Goal: Obtain resource: Obtain resource

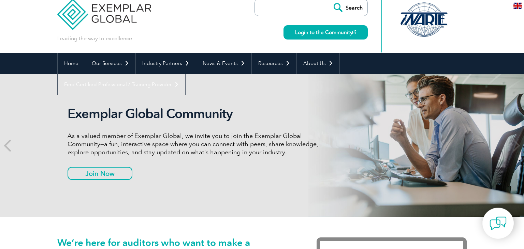
scroll to position [10, 0]
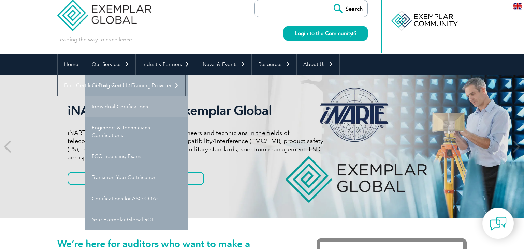
click at [104, 109] on link "Individual Certifications" at bounding box center [136, 106] width 102 height 21
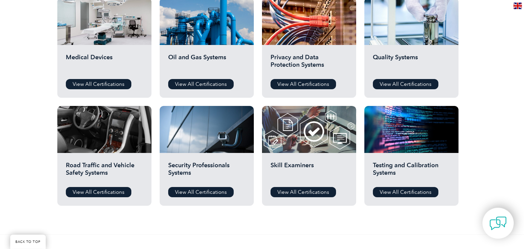
scroll to position [480, 0]
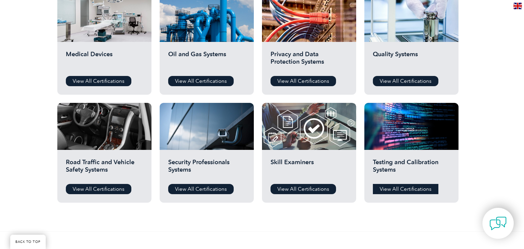
click at [404, 190] on link "View All Certifications" at bounding box center [405, 189] width 65 height 10
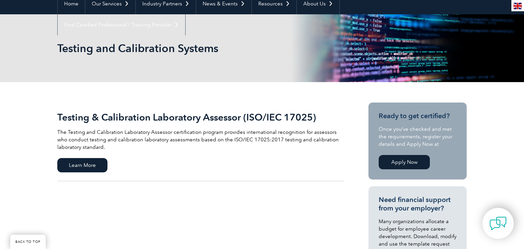
scroll to position [71, 0]
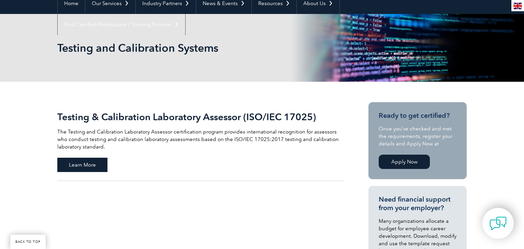
click at [85, 167] on span "Learn More" at bounding box center [82, 165] width 50 height 14
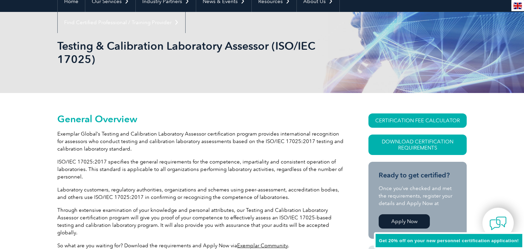
scroll to position [74, 0]
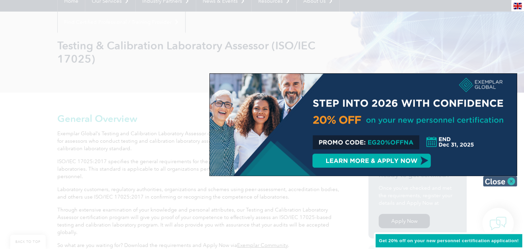
click at [503, 183] on img at bounding box center [500, 181] width 34 height 10
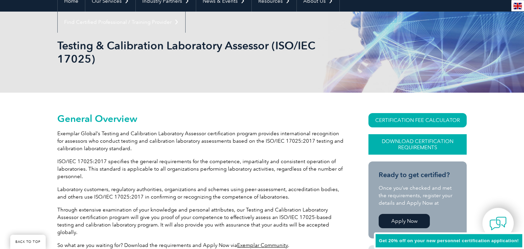
click at [410, 144] on link "Download Certification Requirements" at bounding box center [417, 144] width 98 height 20
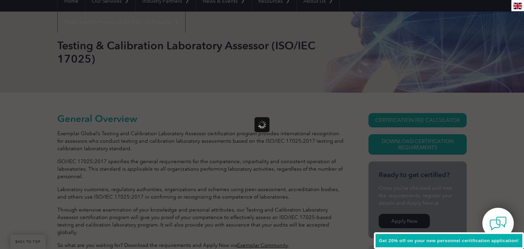
scroll to position [0, 0]
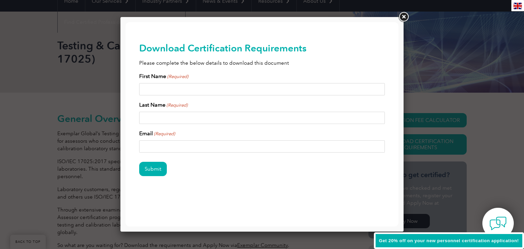
click at [406, 17] on link at bounding box center [403, 17] width 12 height 12
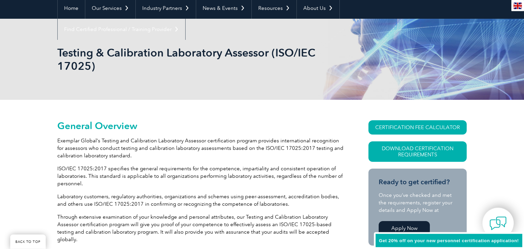
scroll to position [67, 0]
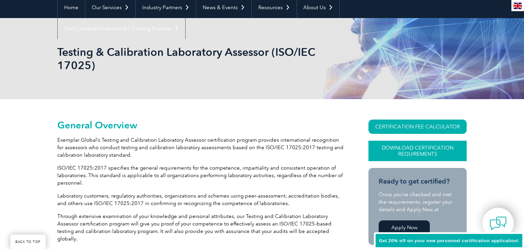
click at [405, 153] on link "Download Certification Requirements" at bounding box center [417, 151] width 98 height 20
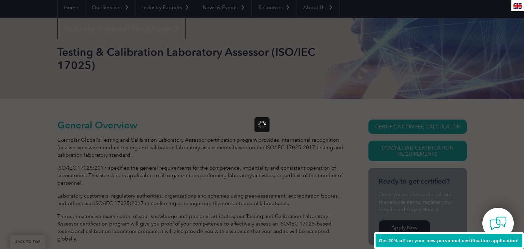
scroll to position [0, 0]
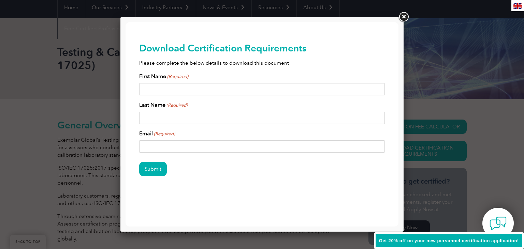
click at [255, 94] on input "First Name (Required)" at bounding box center [262, 89] width 246 height 12
type input "Cami"
click at [215, 123] on input "Last Name (Required)" at bounding box center [262, 118] width 246 height 12
type input "Morello"
click at [212, 151] on input "Email (Required)" at bounding box center [262, 146] width 246 height 12
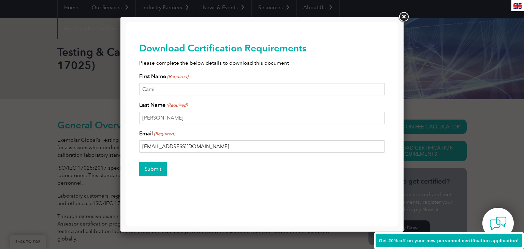
type input "cmorello@exemplarglobal.org"
click at [163, 168] on input "Submit" at bounding box center [153, 169] width 28 height 14
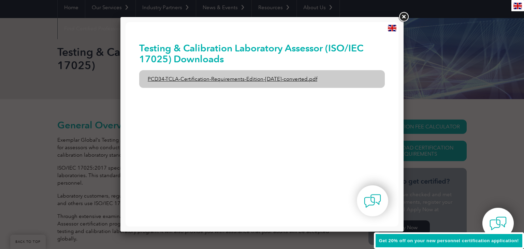
click at [191, 78] on link "PCD34-TCLA-Certification-Requirements-Edition-1-June-2020-converted.pdf" at bounding box center [262, 79] width 246 height 18
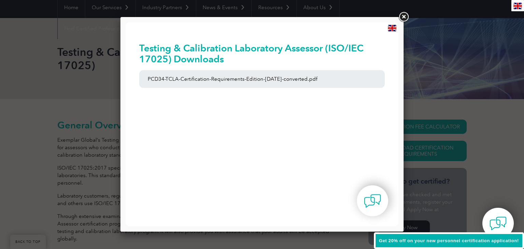
click at [404, 16] on link at bounding box center [403, 17] width 12 height 12
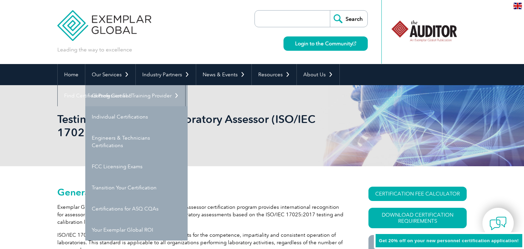
click at [107, 96] on link "Getting Certified" at bounding box center [136, 95] width 102 height 21
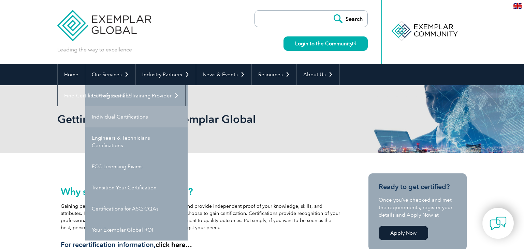
click at [111, 116] on link "Individual Certifications" at bounding box center [136, 116] width 102 height 21
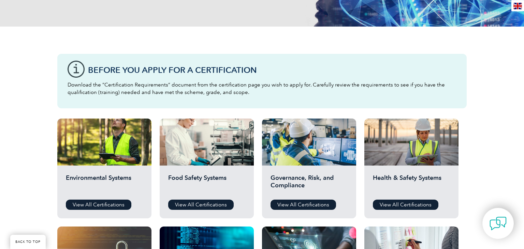
scroll to position [117, 0]
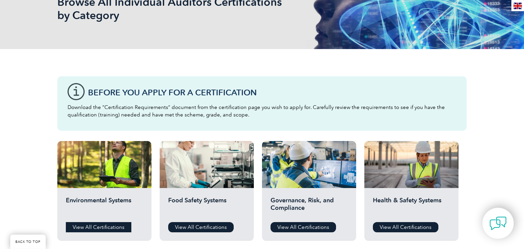
click at [100, 227] on link "View All Certifications" at bounding box center [98, 227] width 65 height 10
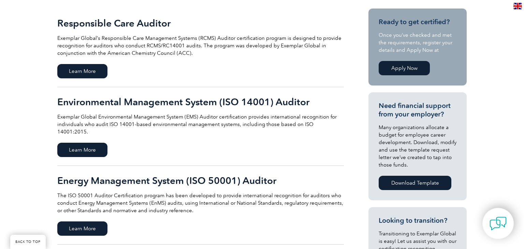
scroll to position [165, 0]
click at [9, 153] on div "Responsible Care Auditor Exemplar Global’s Responsible Care Management Systems …" at bounding box center [262, 209] width 524 height 442
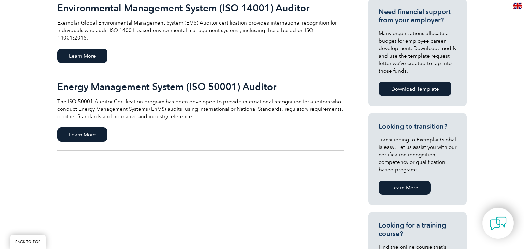
scroll to position [267, 0]
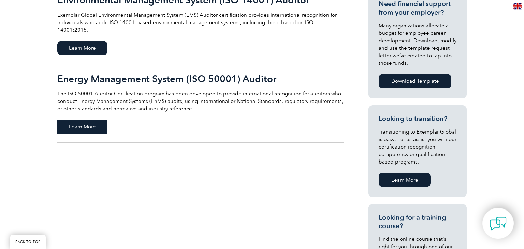
click at [98, 121] on span "Learn More" at bounding box center [82, 127] width 50 height 14
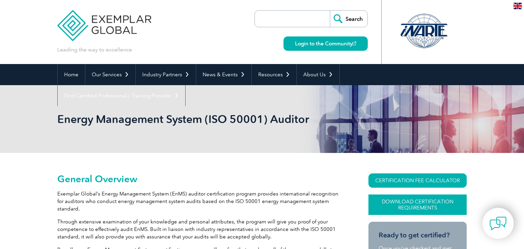
click at [396, 204] on link "Download Certification Requirements" at bounding box center [417, 205] width 98 height 20
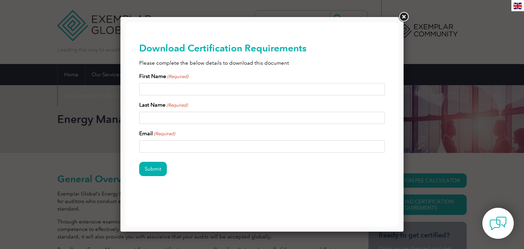
click at [212, 88] on input "First Name (Required)" at bounding box center [262, 89] width 246 height 12
type input "Cami"
click at [177, 125] on div "First Name (Required) Cami Last Name (Required) Email (Required)" at bounding box center [262, 112] width 246 height 80
click at [174, 117] on input "Last Name (Required)" at bounding box center [262, 118] width 246 height 12
type input "Morello"
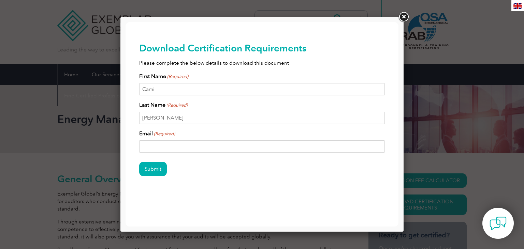
click at [166, 149] on input "Email (Required)" at bounding box center [262, 146] width 246 height 12
click at [172, 160] on div "Submit" at bounding box center [262, 170] width 246 height 30
click at [174, 150] on input "cmo" at bounding box center [262, 146] width 246 height 12
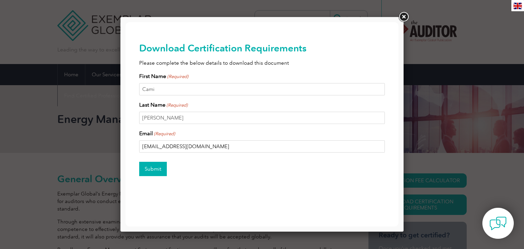
type input "cmorello@exemplarglobal.org"
click at [153, 170] on input "Submit" at bounding box center [153, 169] width 28 height 14
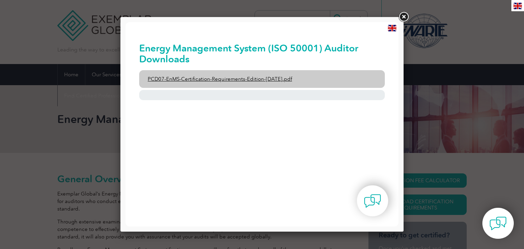
click at [211, 82] on link "PCD07-EnMS-Certification-Requirements-Edition-23-September-2021.pdf" at bounding box center [262, 79] width 246 height 18
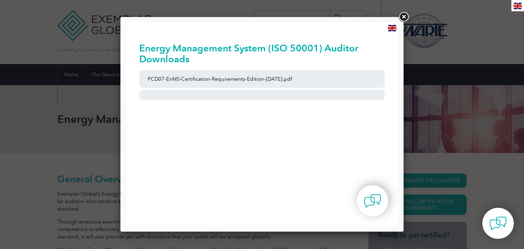
click at [404, 17] on link at bounding box center [403, 17] width 12 height 12
